Goal: Task Accomplishment & Management: Manage account settings

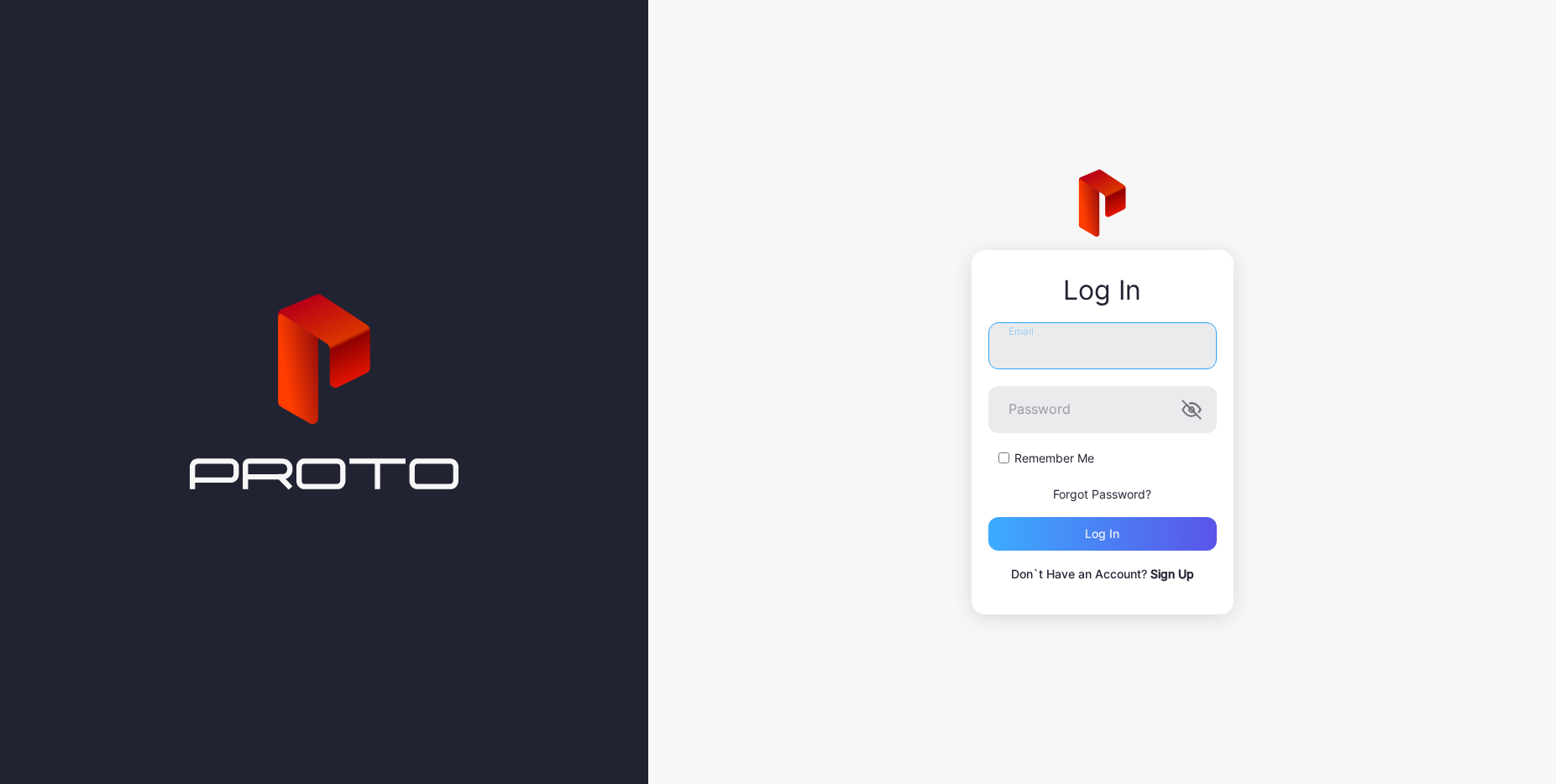
type input "**********"
click at [1035, 532] on div "Log in" at bounding box center [1102, 533] width 228 height 34
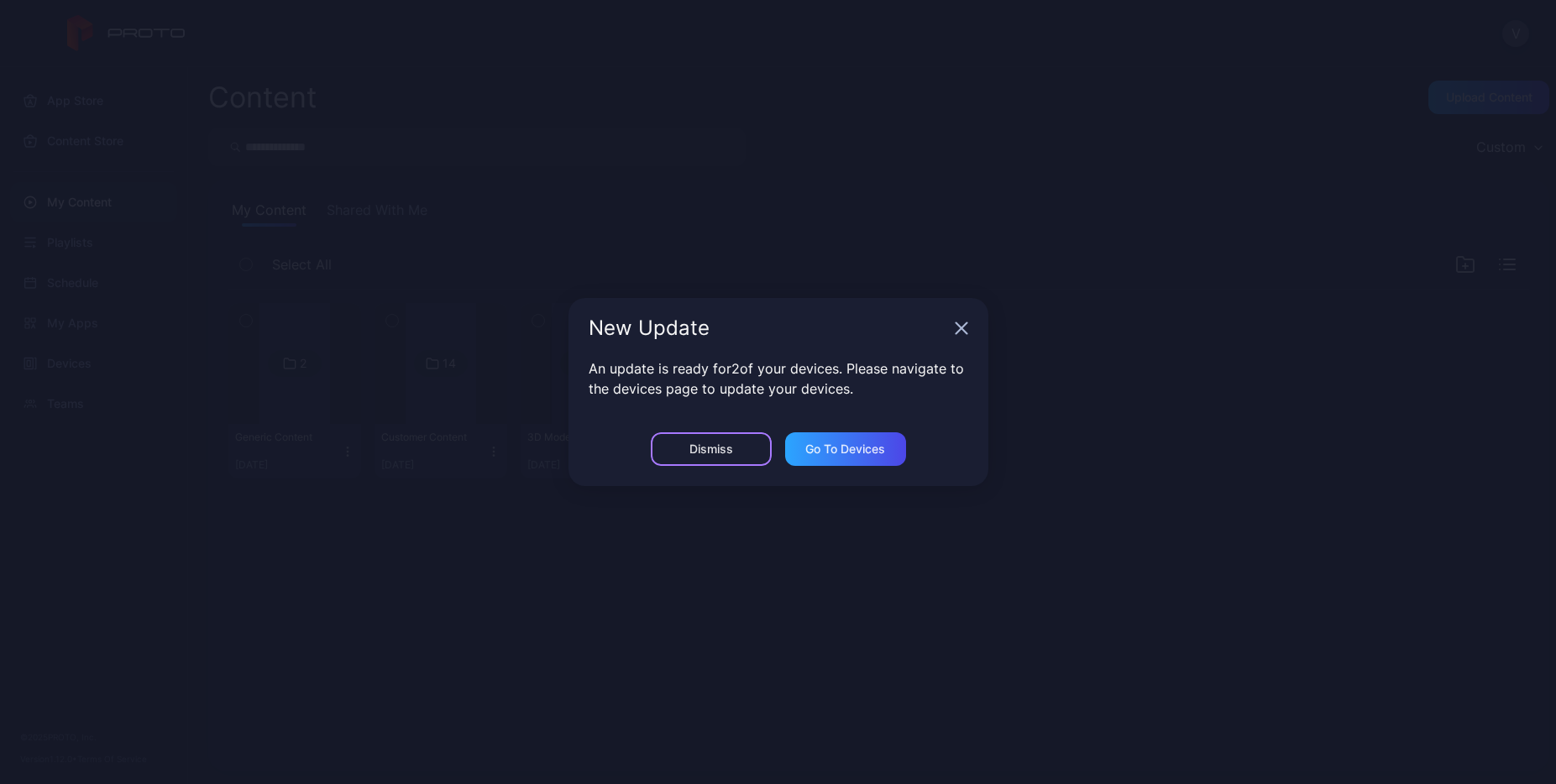
click at [733, 450] on div "Dismiss" at bounding box center [711, 449] width 121 height 34
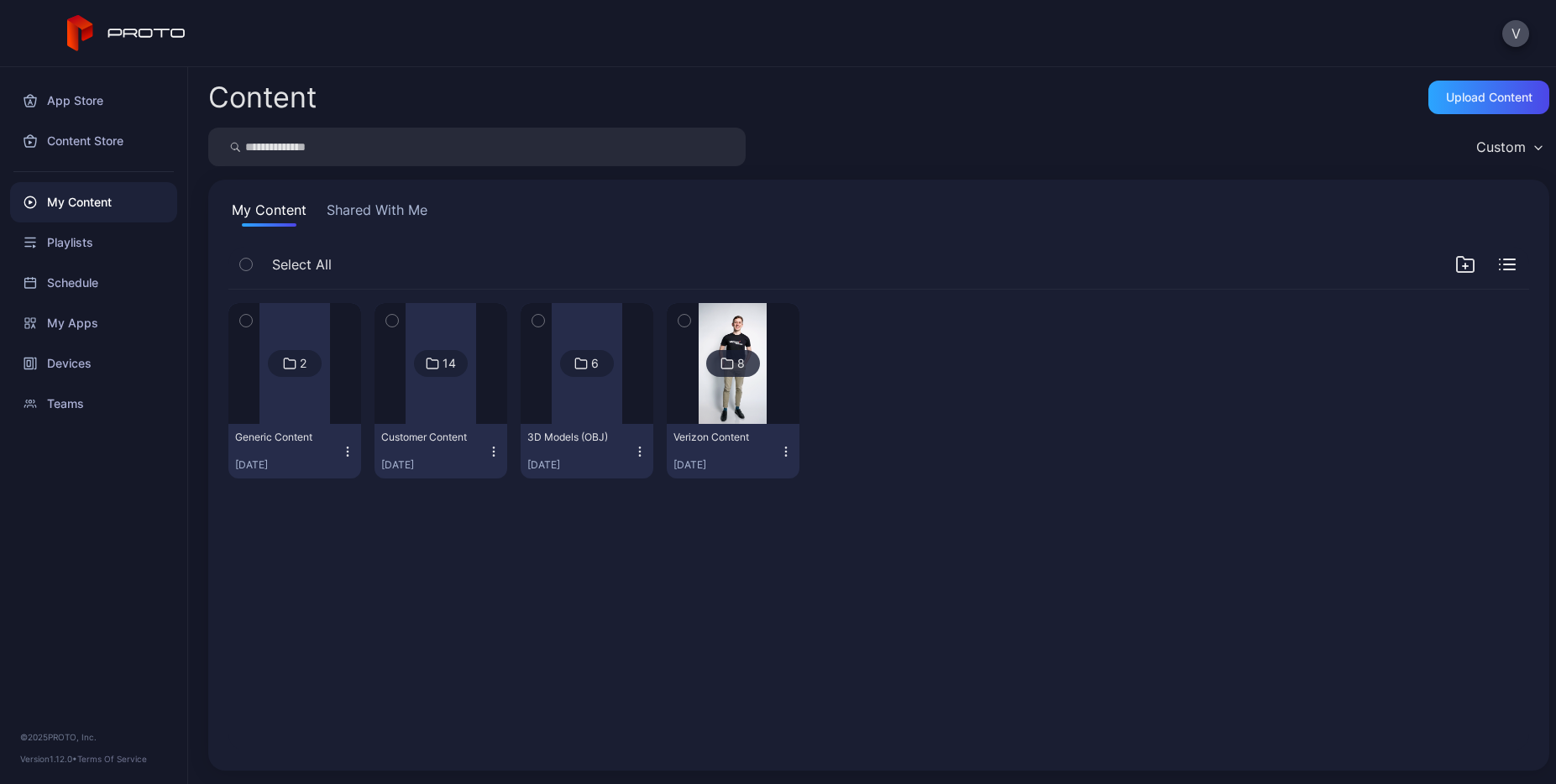
click at [545, 628] on div "2 Generic Content [DATE] 14 Customer Content [DATE] 6 3D Models (OBJ) [DATE] 8 …" at bounding box center [878, 520] width 1327 height 488
click at [348, 578] on div "2 Generic Content [DATE] 14 Customer Content [DATE] 6 3D Models (OBJ) [DATE] 8 …" at bounding box center [878, 520] width 1327 height 488
click at [67, 351] on div "Devices" at bounding box center [93, 363] width 167 height 40
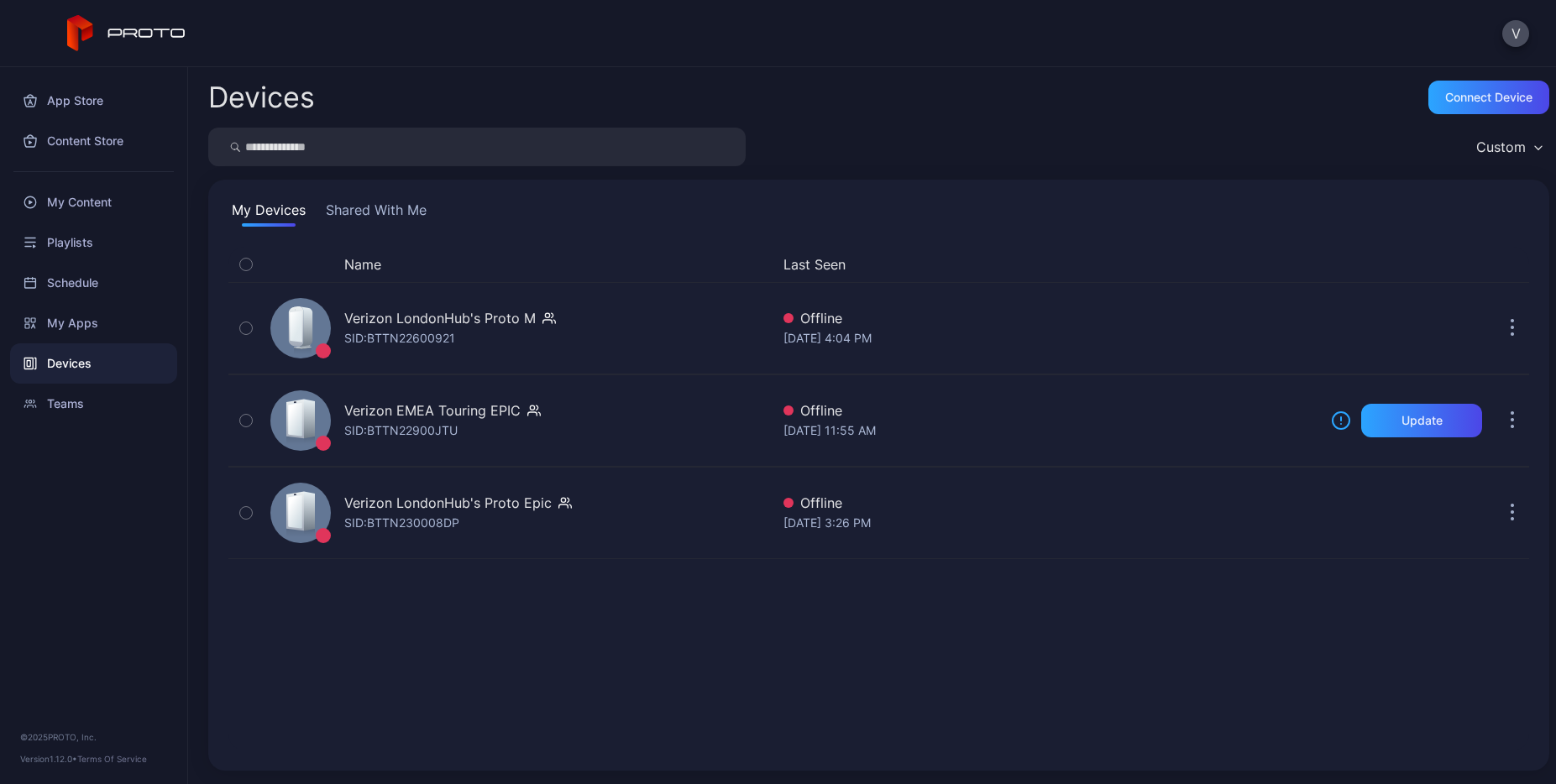
click at [537, 617] on div "Name Last Seen Verizon LondonHub's Proto M SID: BTTN22600921 Offline [DATE] 4:0…" at bounding box center [878, 499] width 1301 height 503
click at [32, 687] on div "App Store Content Store My Content Playlists Schedule My Apps Devices Teams © 2…" at bounding box center [94, 426] width 188 height 717
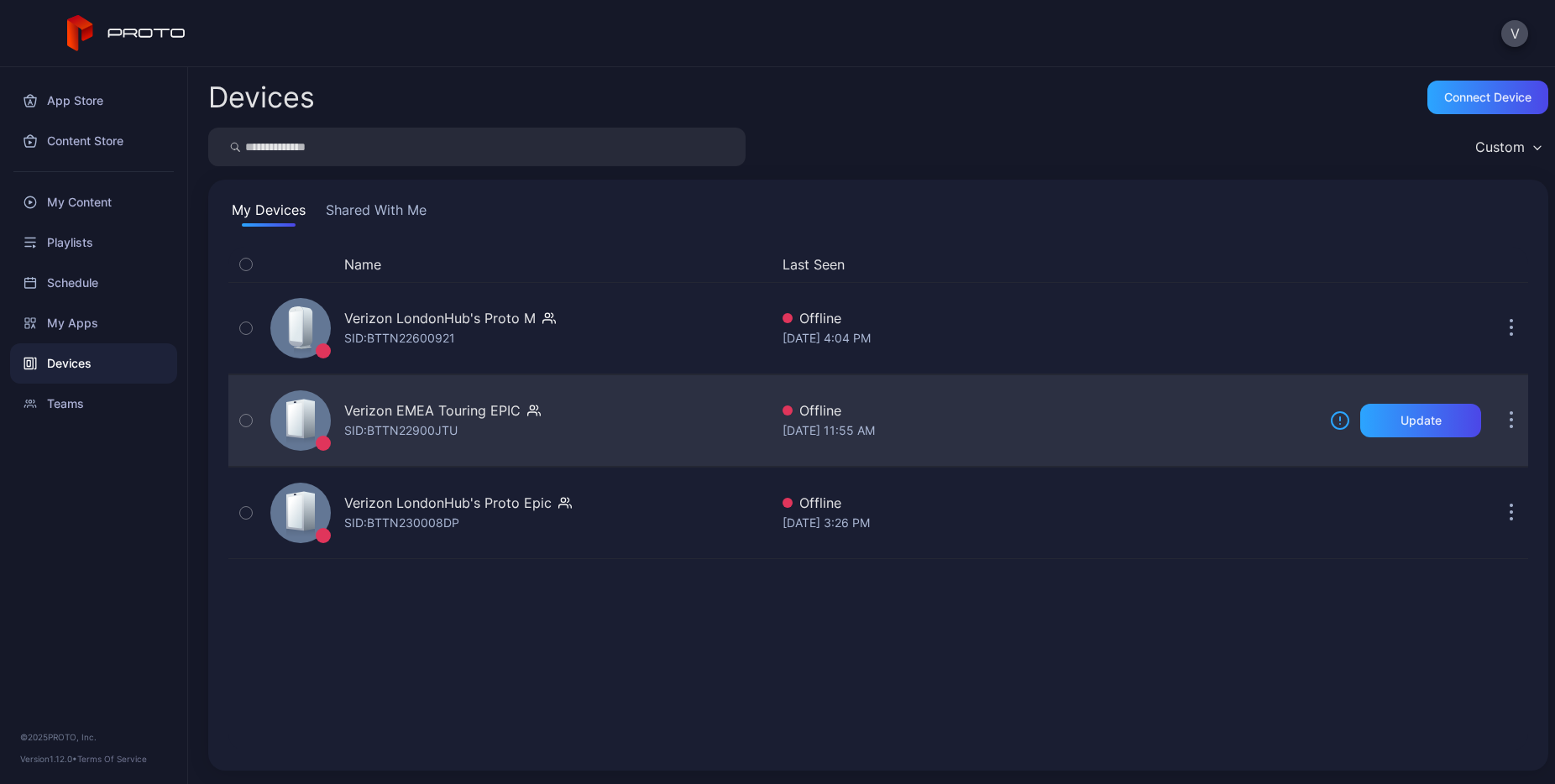
click at [503, 418] on div "Verizon EMEA Touring EPIC" at bounding box center [431, 410] width 176 height 20
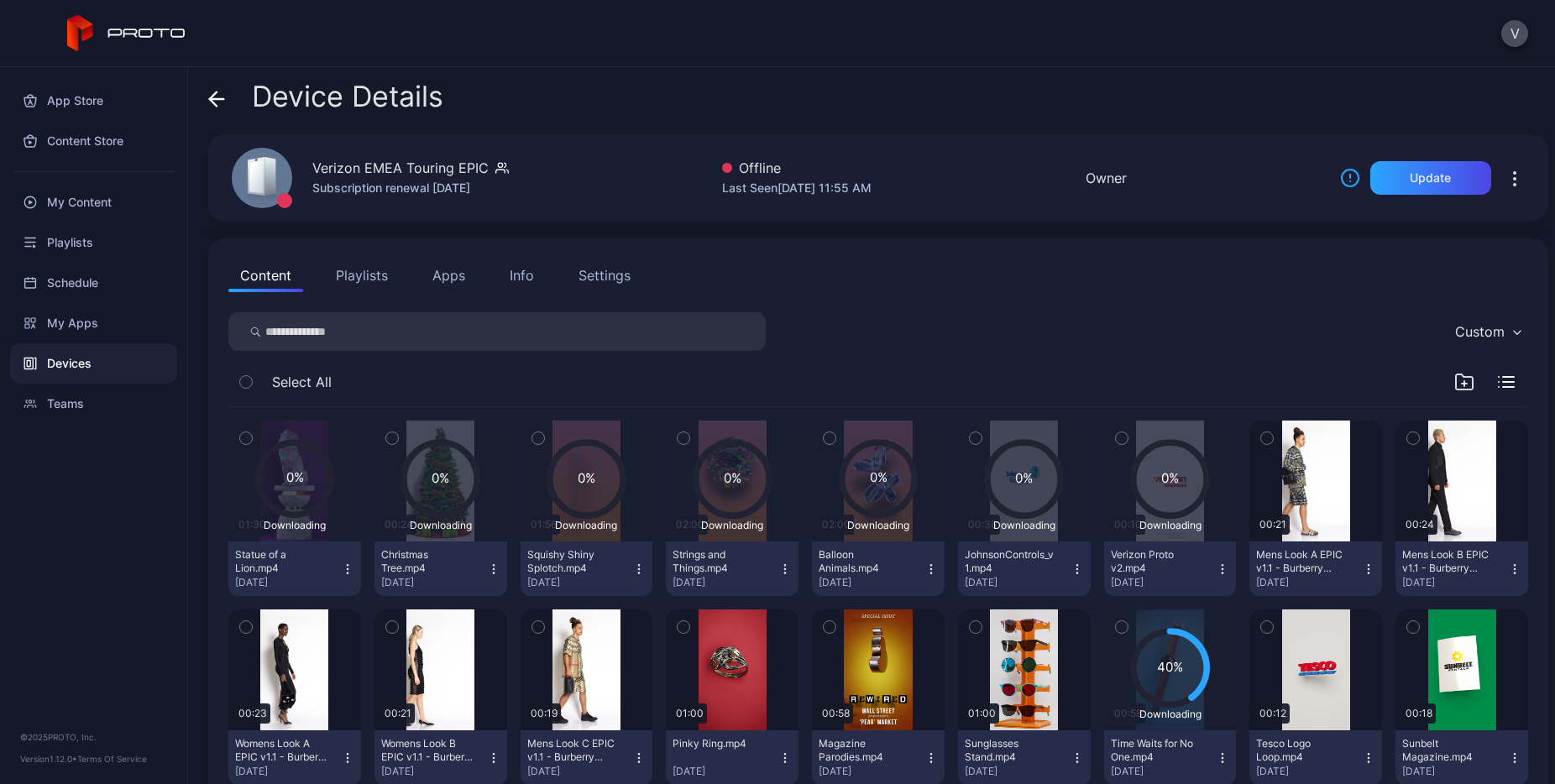
click at [525, 271] on div "Info" at bounding box center [522, 275] width 25 height 20
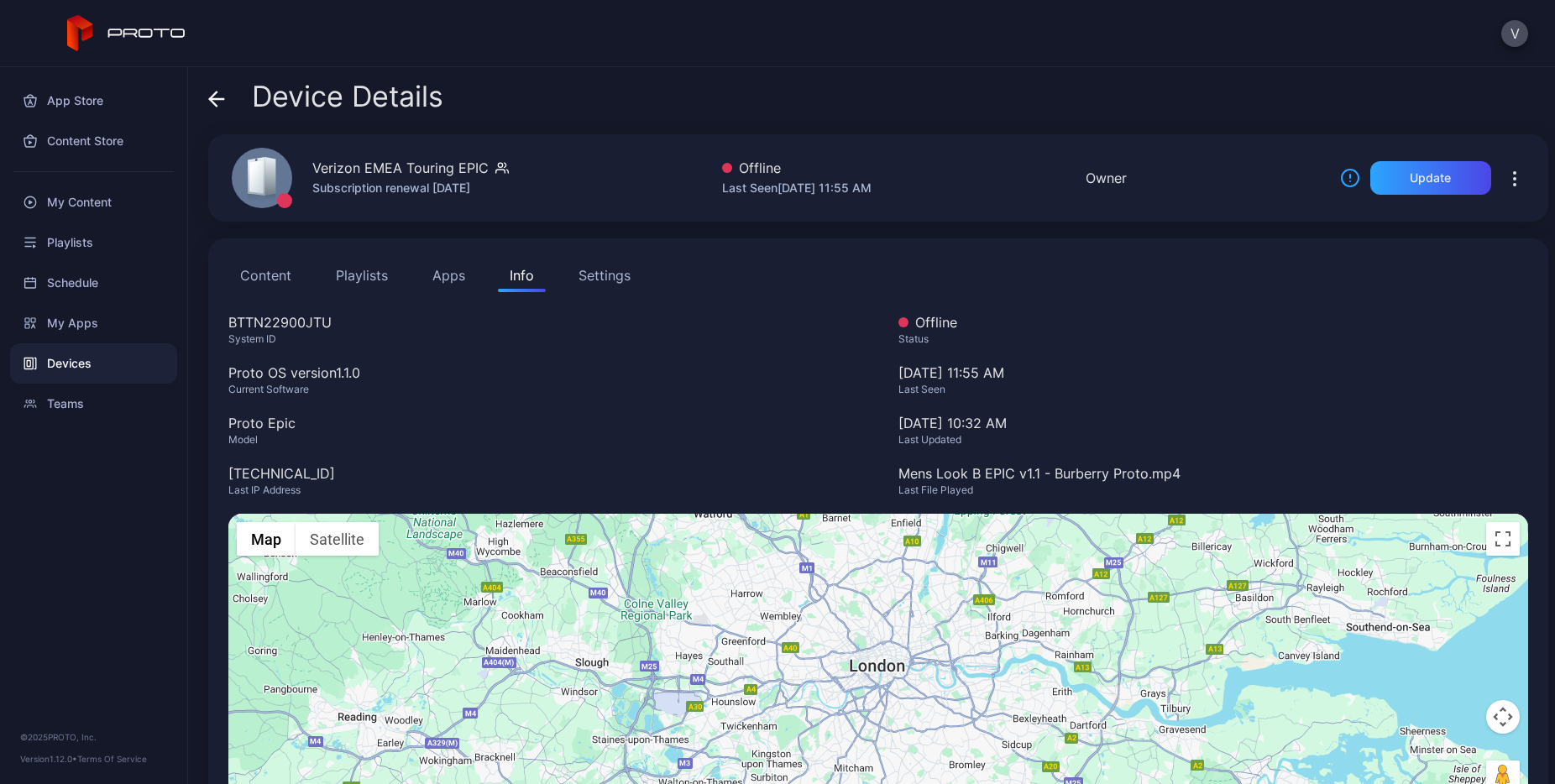
click at [1514, 178] on icon "button" at bounding box center [1515, 179] width 2 height 2
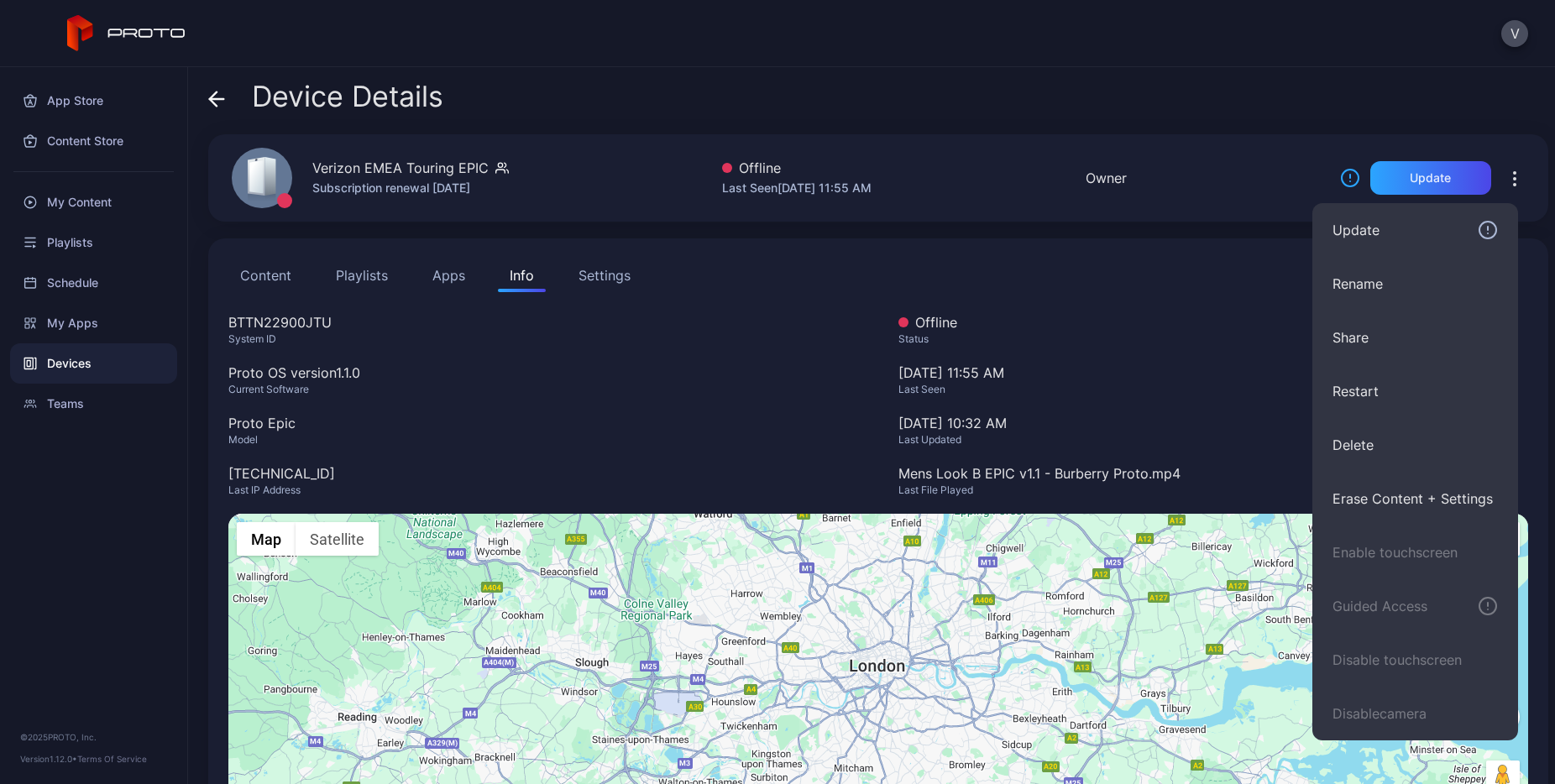
click at [1340, 187] on icon at bounding box center [1350, 178] width 20 height 20
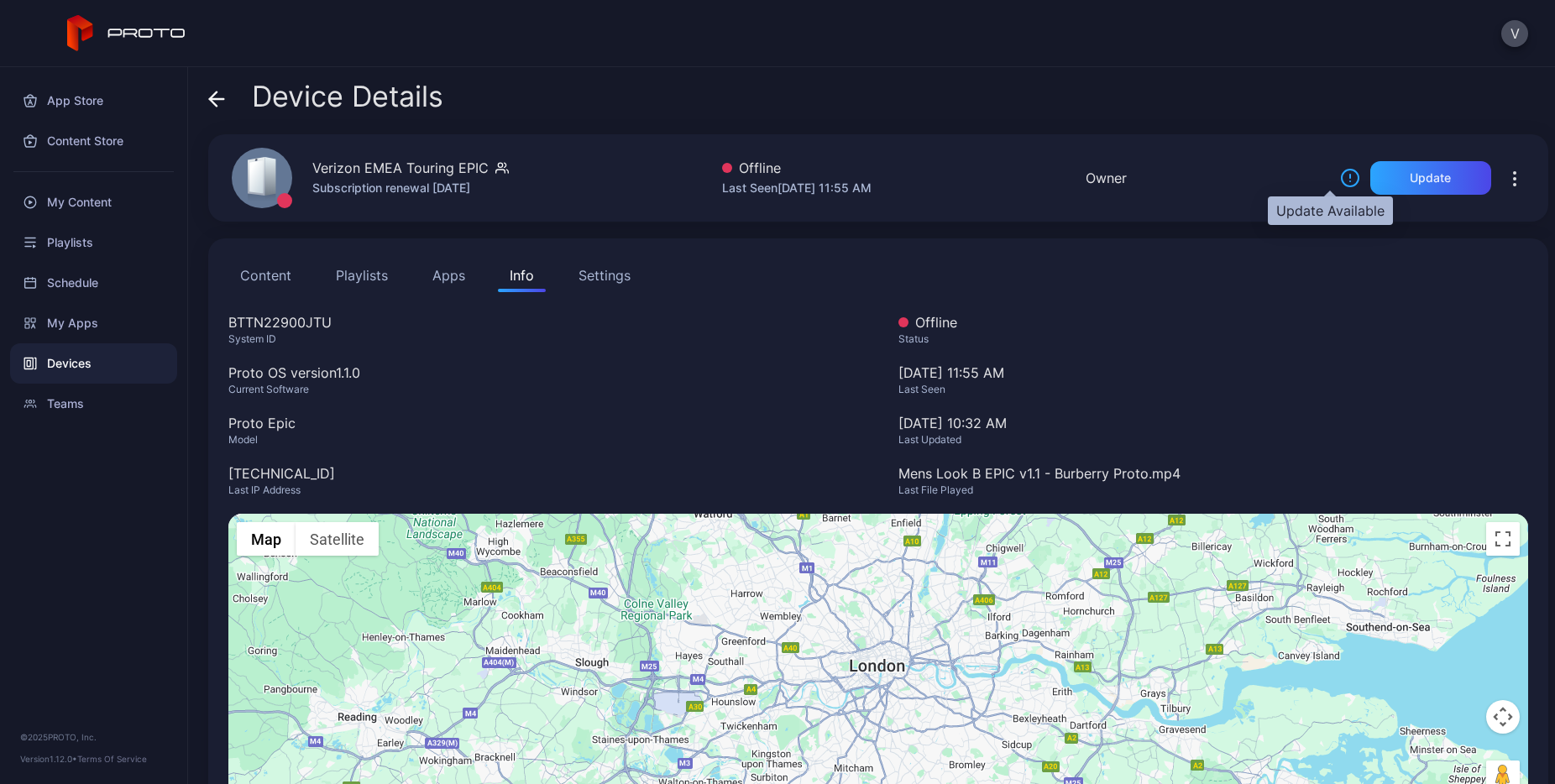
click at [1340, 176] on icon at bounding box center [1350, 178] width 20 height 20
click at [448, 186] on div "Subscription renewal [DATE]" at bounding box center [409, 188] width 196 height 20
drag, startPoint x: 460, startPoint y: 186, endPoint x: 610, endPoint y: 176, distance: 150.3
click at [610, 176] on div "Verizon EMEA Touring EPIC Subscription renewal [DATE] Offline Last Seen [DATE] …" at bounding box center [877, 178] width 1340 height 88
click at [293, 316] on div "BTTN22900JTU" at bounding box center [543, 322] width 629 height 20
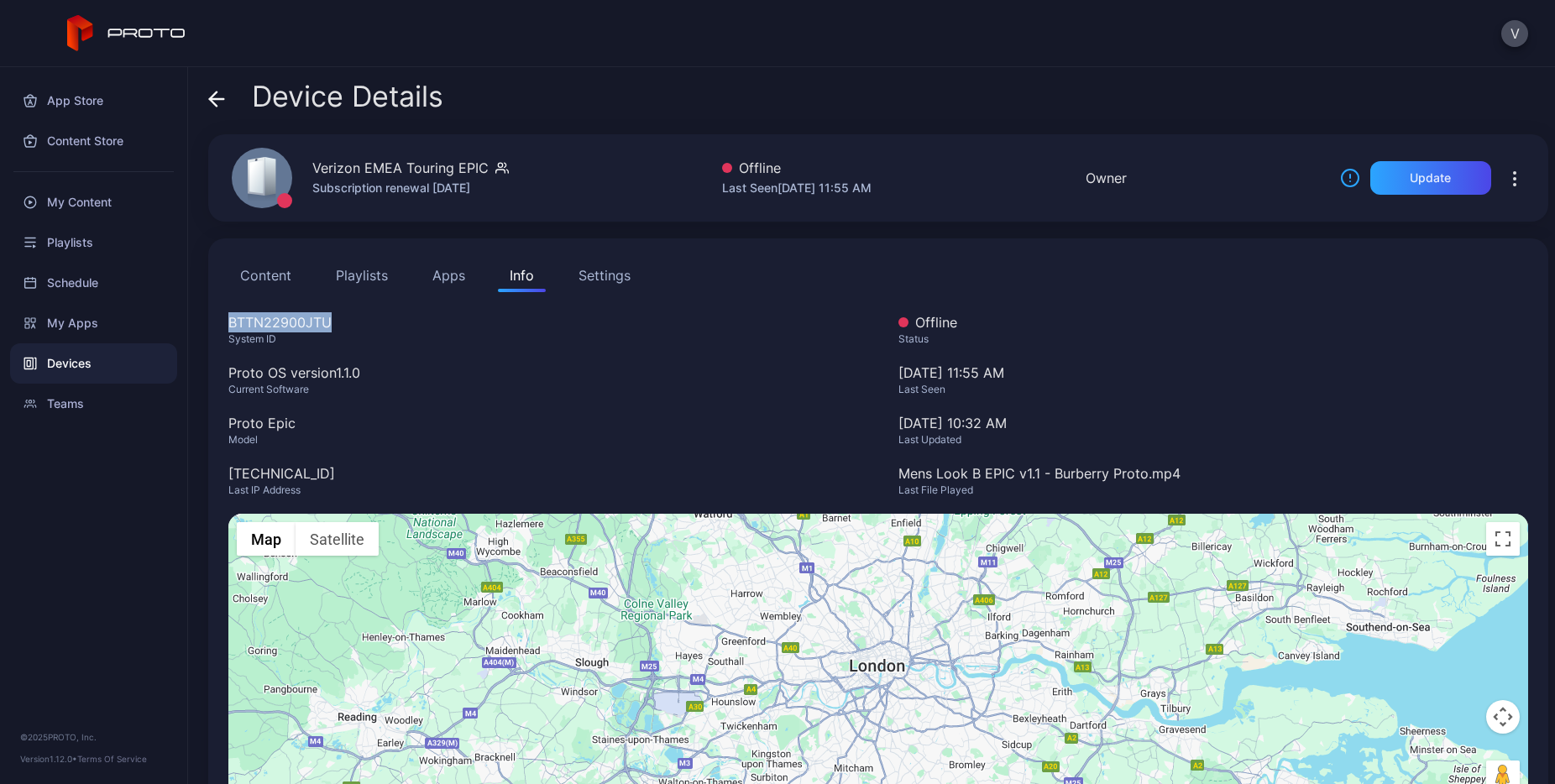
click at [293, 316] on div "BTTN22900JTU" at bounding box center [543, 322] width 629 height 20
copy div "BTTN22900JTU"
click at [272, 336] on div "System ID" at bounding box center [543, 339] width 629 height 14
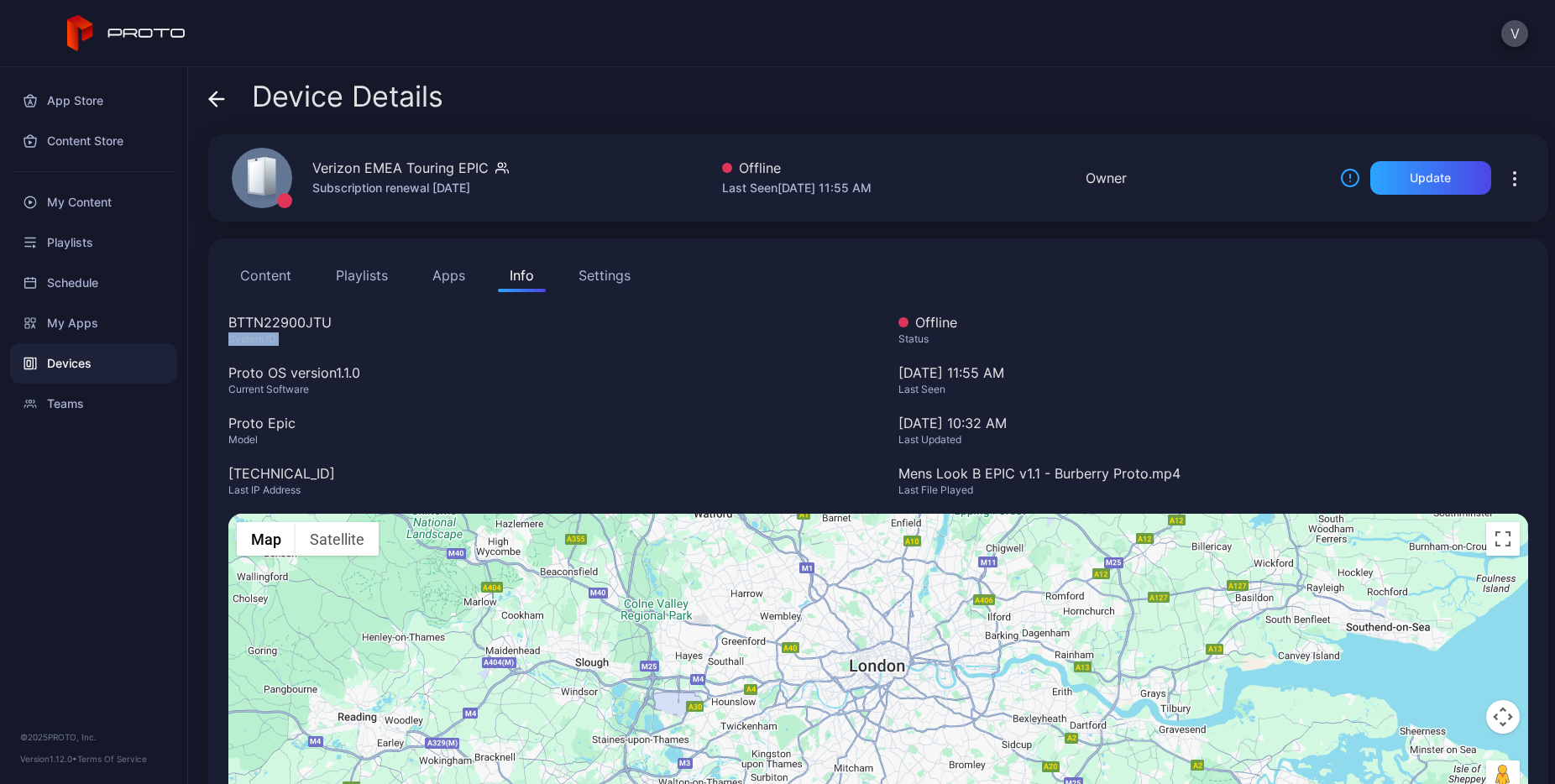
click at [272, 336] on div "System ID" at bounding box center [543, 339] width 629 height 14
click at [473, 330] on div "BTTN22900JTU" at bounding box center [543, 322] width 629 height 20
